Goal: Check status

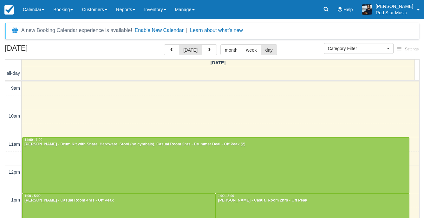
select select
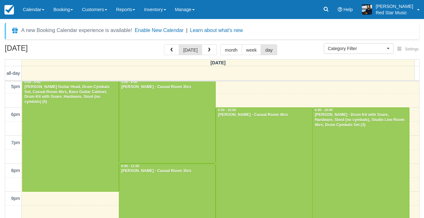
scroll to position [237, 0]
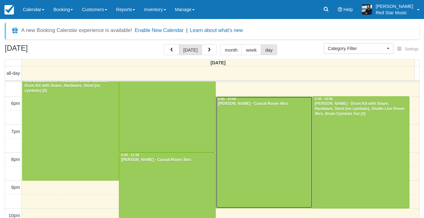
click at [253, 138] on div at bounding box center [264, 153] width 96 height 112
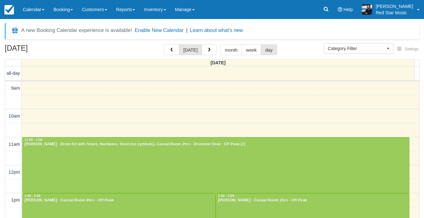
select select
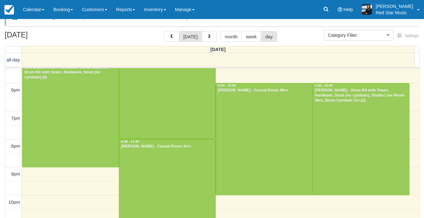
scroll to position [20, 0]
